Goal: Information Seeking & Learning: Learn about a topic

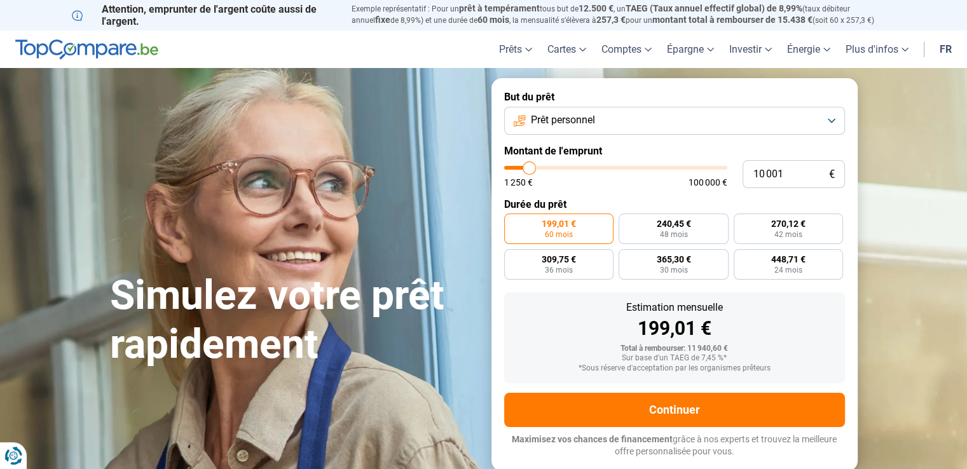
type input "10 750"
type input "10750"
type input "11 000"
type input "11000"
type input "11 250"
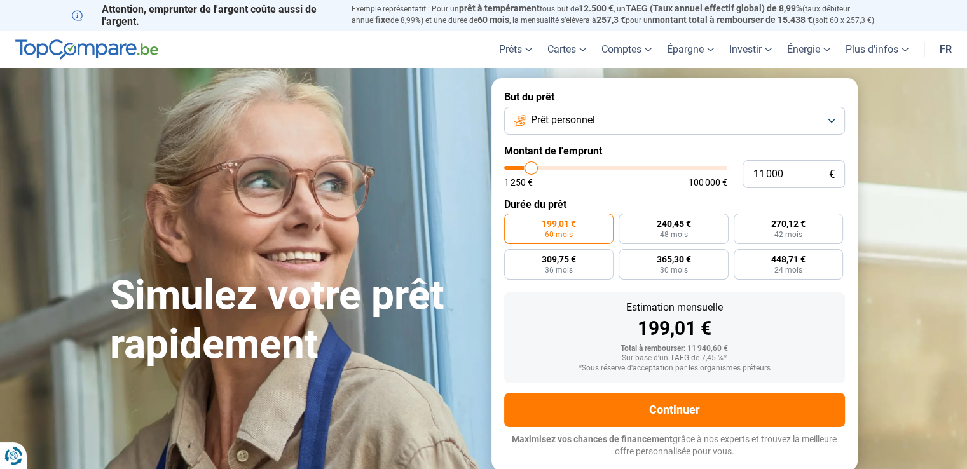
type input "11250"
type input "12 000"
type input "12000"
type input "12 500"
type input "12500"
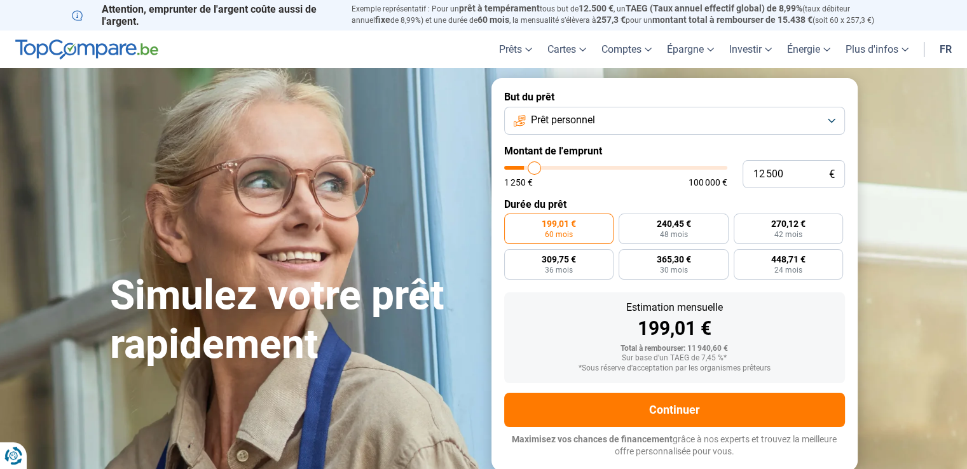
type input "13 000"
type input "13000"
type input "13 500"
type input "13500"
type input "15 000"
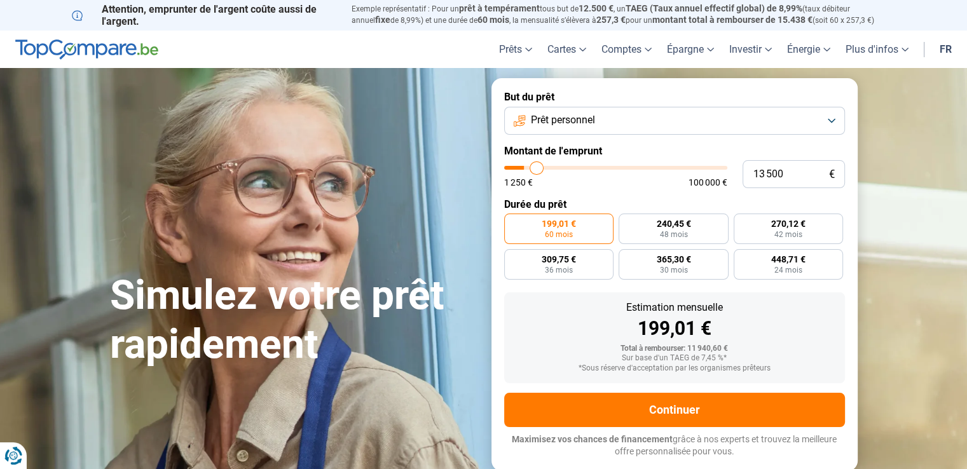
type input "15000"
type input "15 750"
type input "15750"
type input "16 500"
type input "16500"
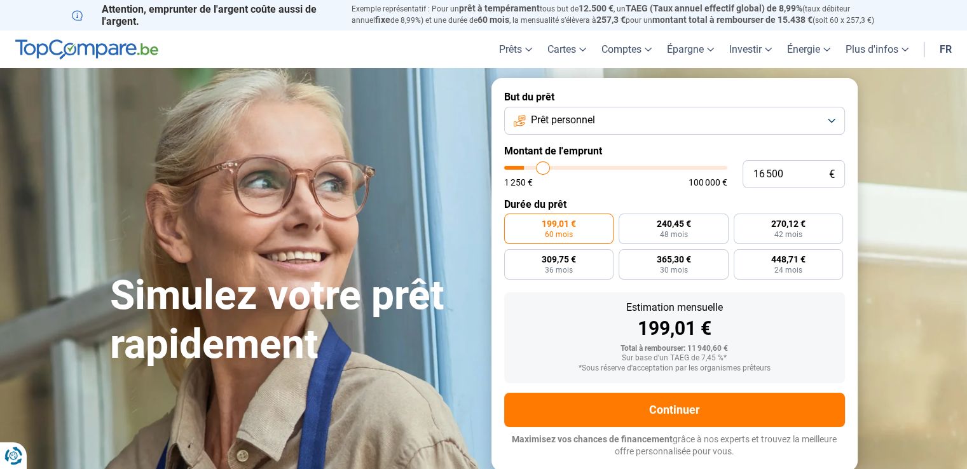
type input "19 000"
type input "19000"
type input "19 500"
type input "19500"
type input "21 500"
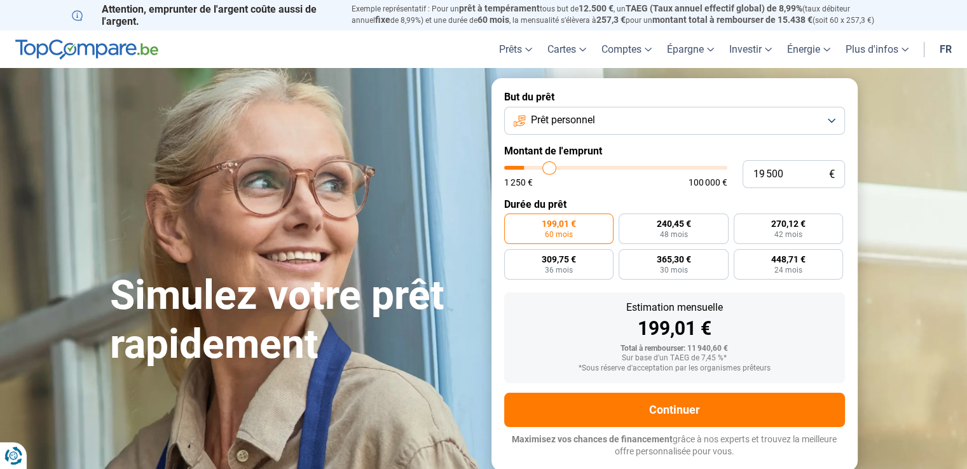
type input "21500"
type input "22 500"
type input "22500"
type input "23 250"
type input "23250"
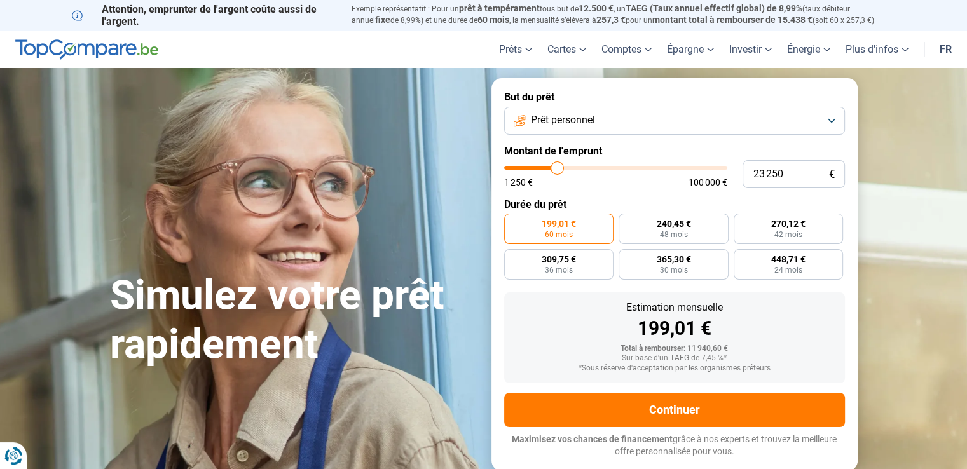
type input "24 000"
type input "24000"
type input "24 500"
type input "24500"
type input "25 000"
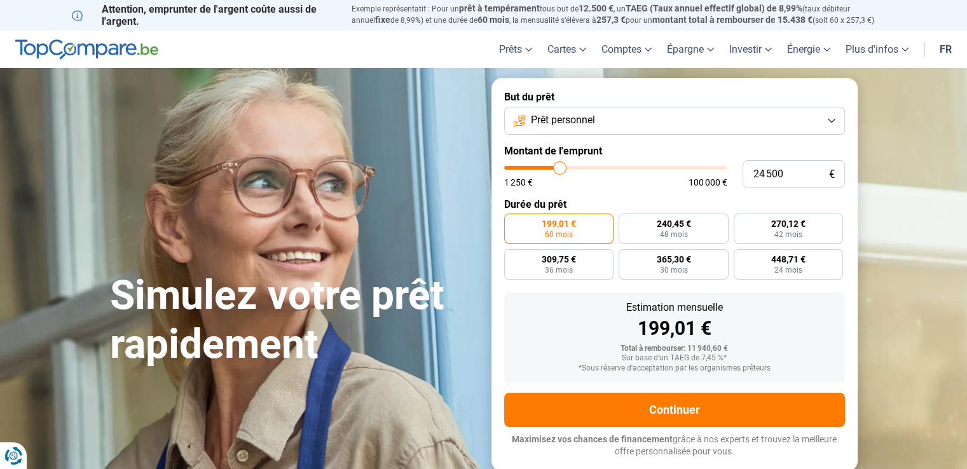
type input "25000"
type input "25 500"
type input "25500"
type input "26 000"
type input "26000"
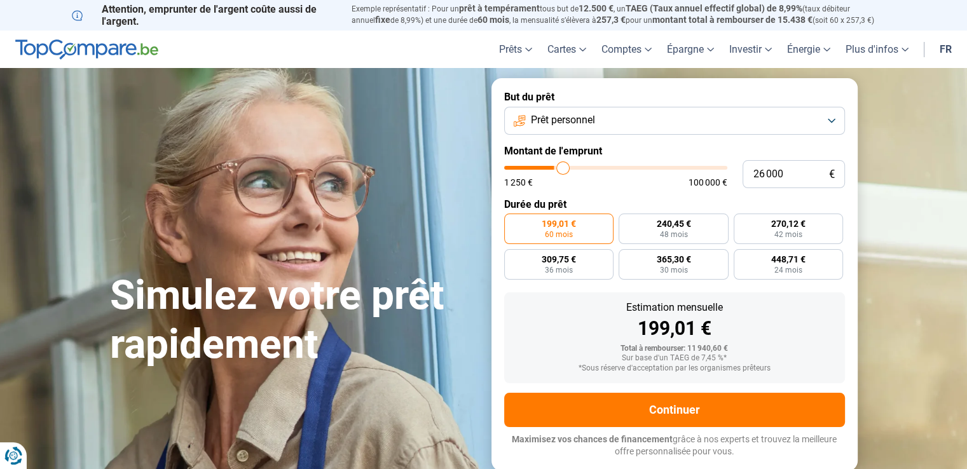
type input "27 000"
type input "27000"
type input "27 500"
type input "27500"
type input "27 750"
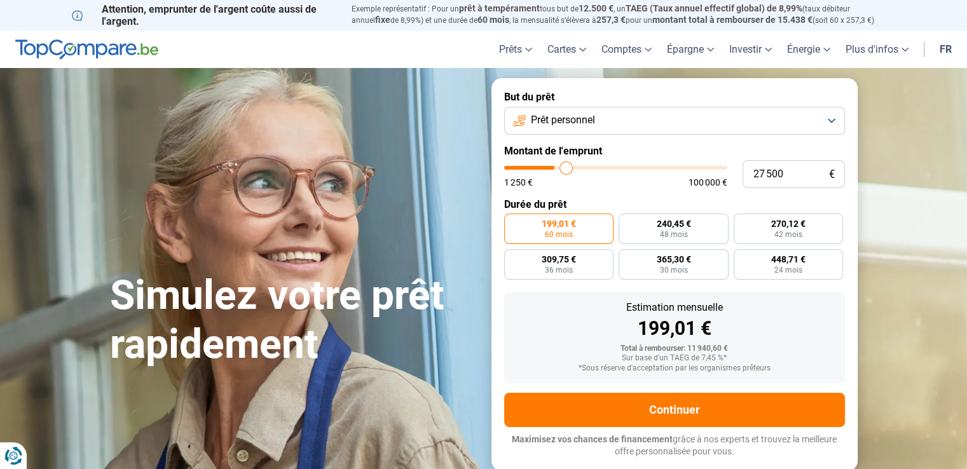
type input "27750"
type input "28 250"
type input "28250"
type input "28 750"
type input "28750"
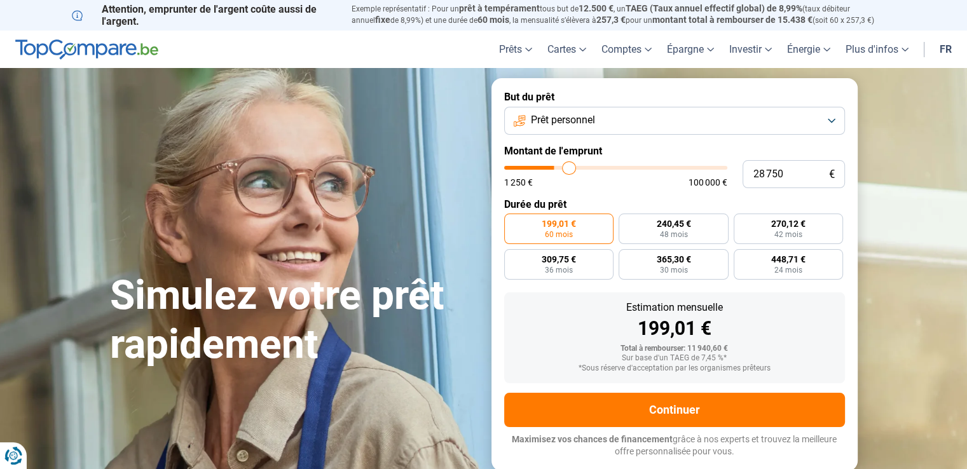
type input "29 000"
type input "29000"
type input "29 250"
type input "29250"
type input "29 000"
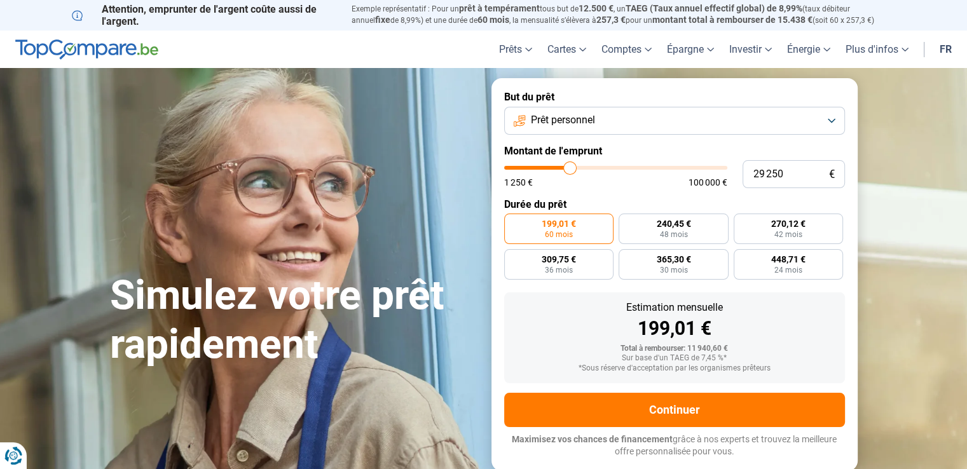
type input "29000"
type input "28 500"
type input "28500"
type input "28 250"
type input "28250"
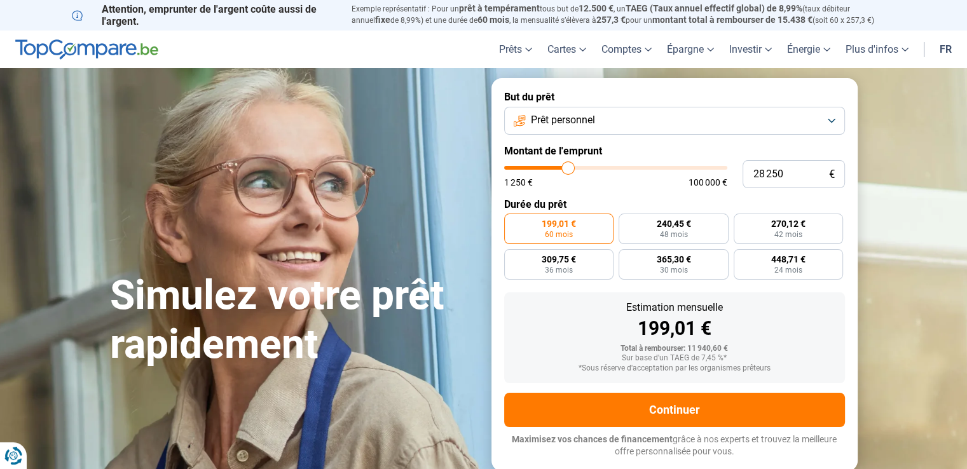
type input "28 000"
type input "28000"
type input "27 500"
type input "27500"
type input "27 250"
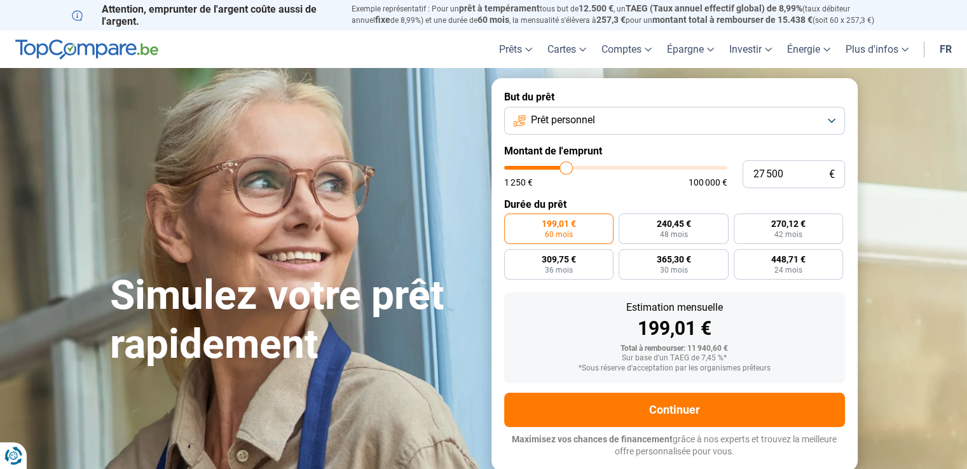
type input "27250"
type input "27 000"
type input "27000"
type input "26 500"
type input "26500"
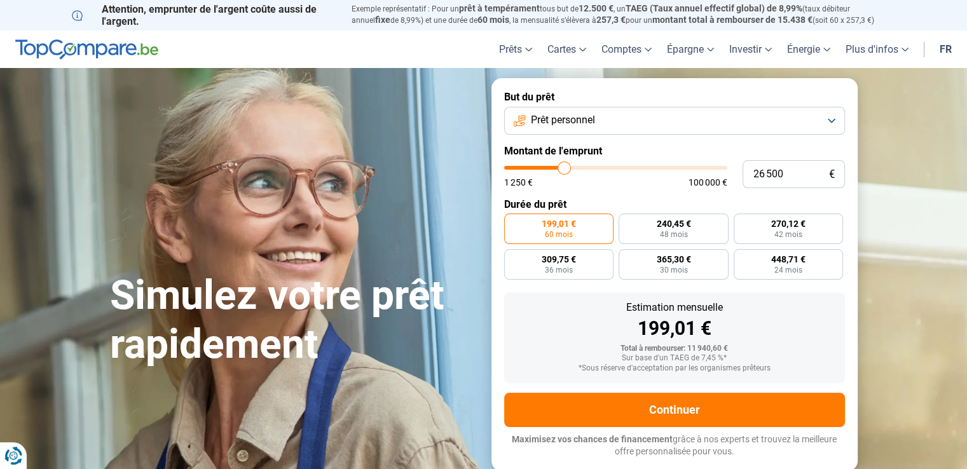
type input "26 250"
type input "26250"
type input "25 750"
type input "25750"
type input "25 500"
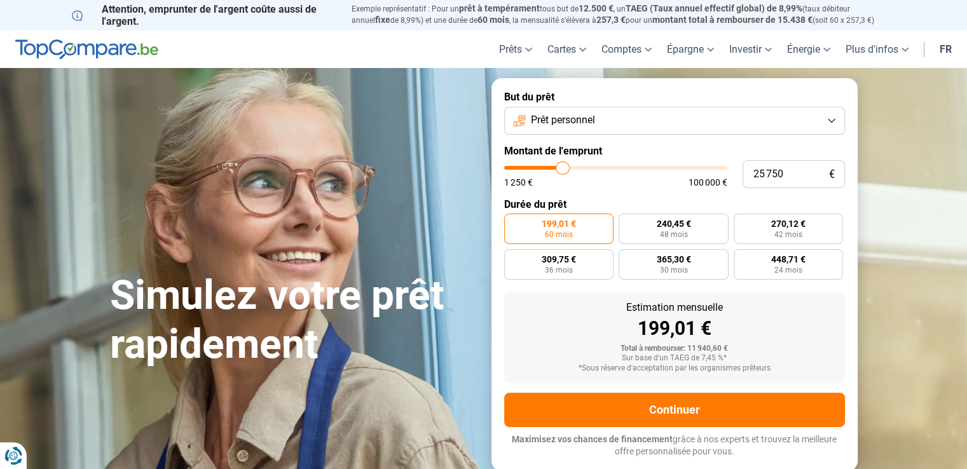
type input "25500"
type input "25 250"
type input "25250"
type input "25 000"
type input "25000"
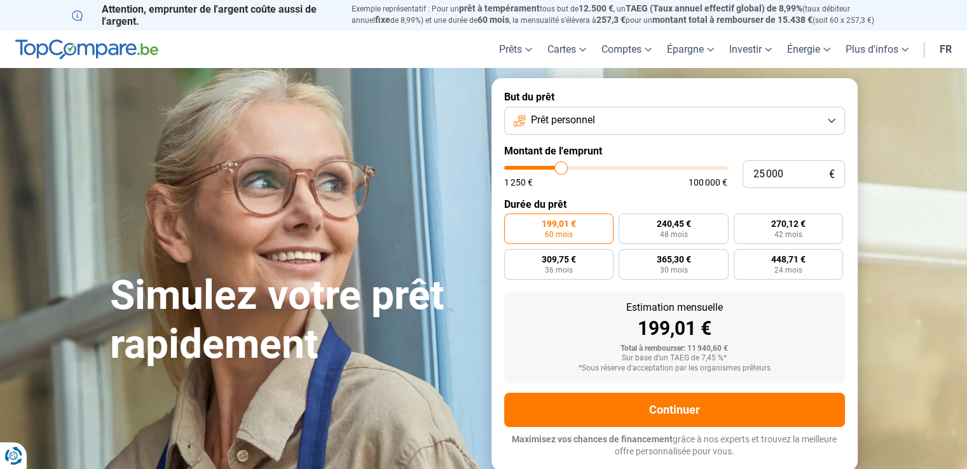
type input "24 750"
type input "24750"
type input "24 500"
type input "24500"
type input "24 250"
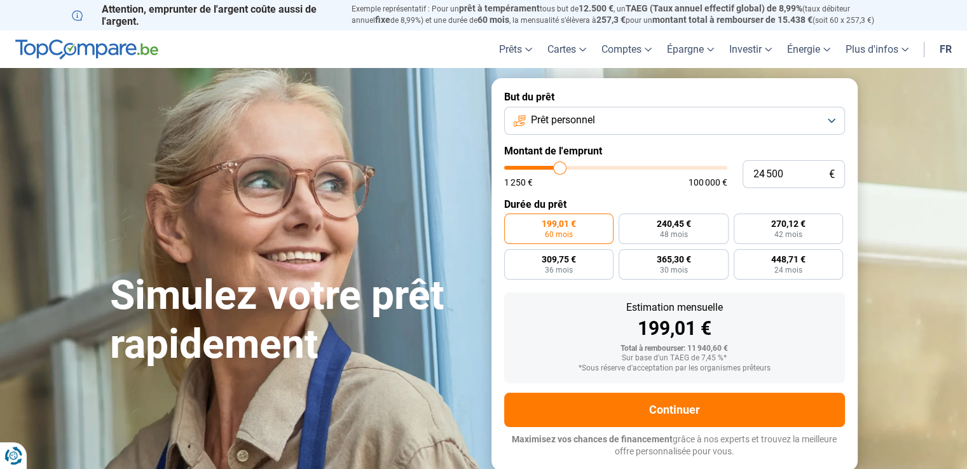
type input "24250"
type input "24 000"
type input "24000"
type input "23 500"
type input "23500"
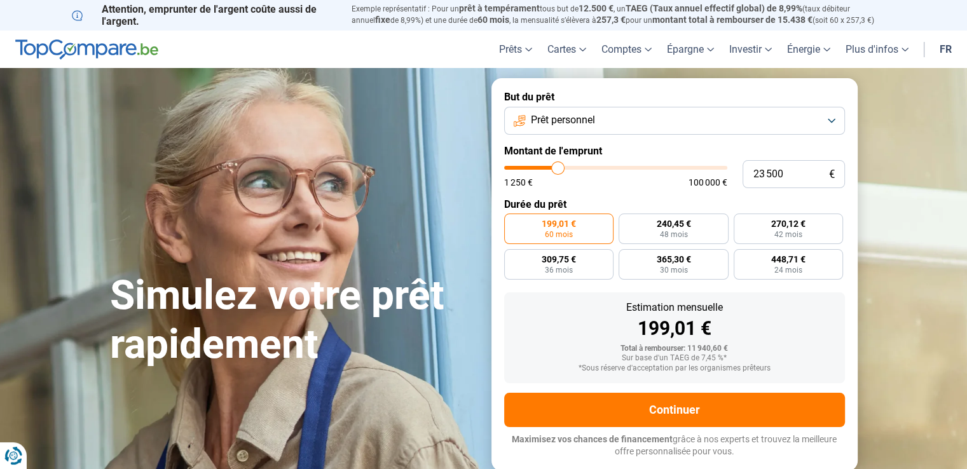
type input "22 750"
type input "22750"
type input "22 500"
type input "22500"
type input "21 750"
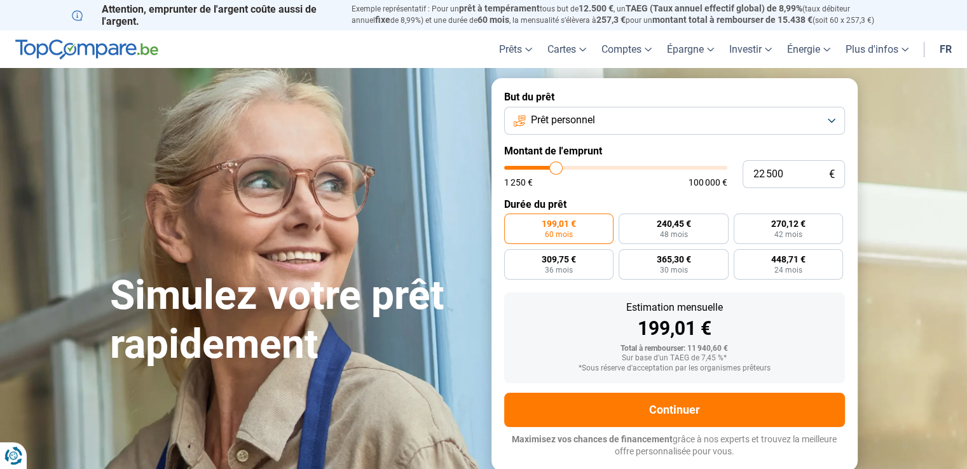
type input "21750"
type input "20 500"
type input "20500"
type input "18 750"
type input "18750"
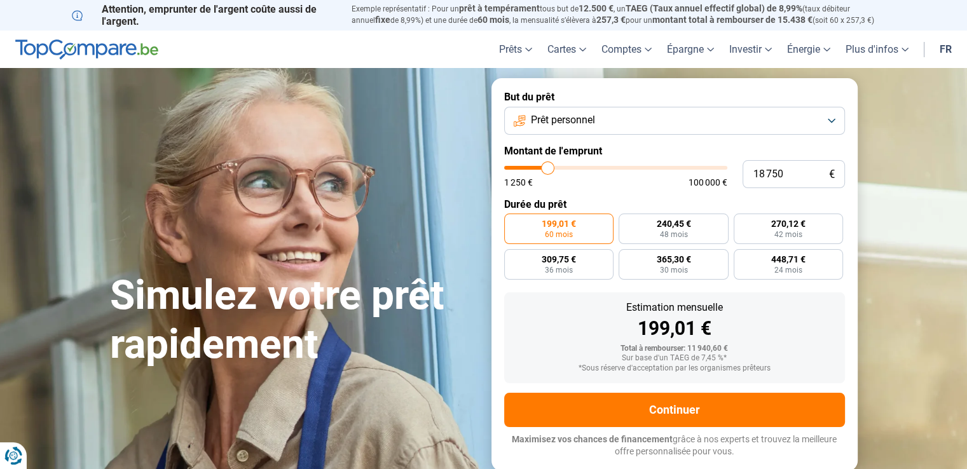
type input "19 000"
type input "19000"
type input "19 250"
type input "19250"
type input "19 500"
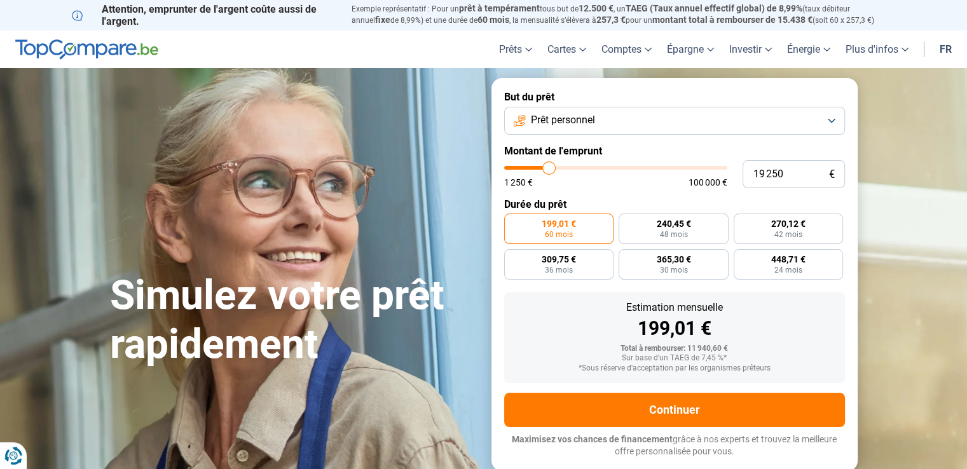
type input "19500"
type input "19 750"
type input "19750"
type input "20 000"
type input "20000"
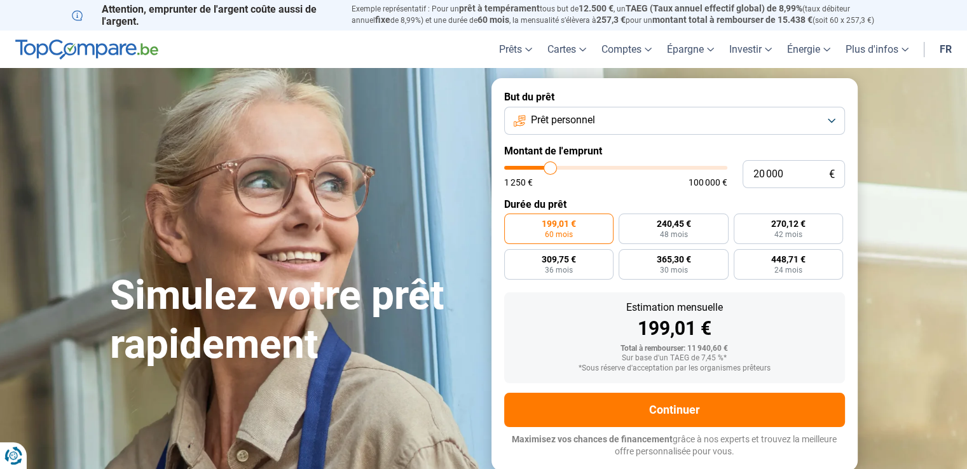
type input "20 250"
type input "20250"
type input "20 000"
drag, startPoint x: 529, startPoint y: 170, endPoint x: 550, endPoint y: 175, distance: 21.6
type input "20000"
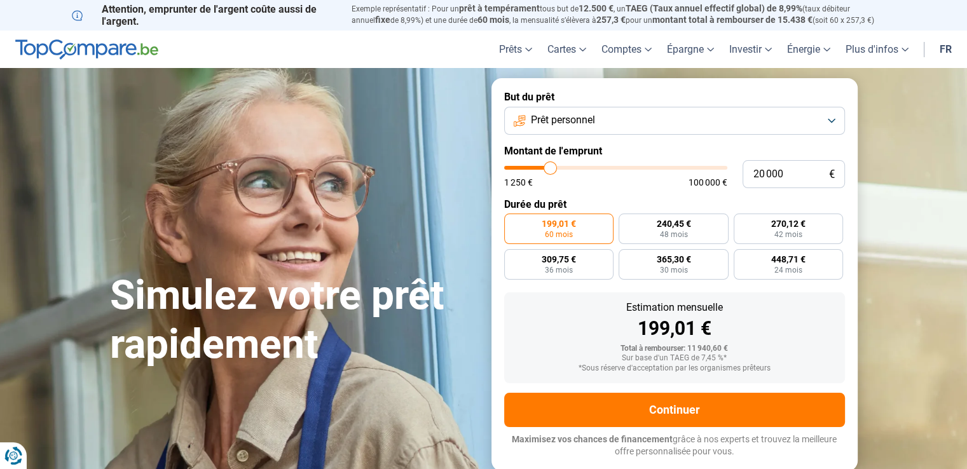
click at [550, 170] on input "range" at bounding box center [615, 168] width 223 height 4
radio input "false"
